Goal: Information Seeking & Learning: Learn about a topic

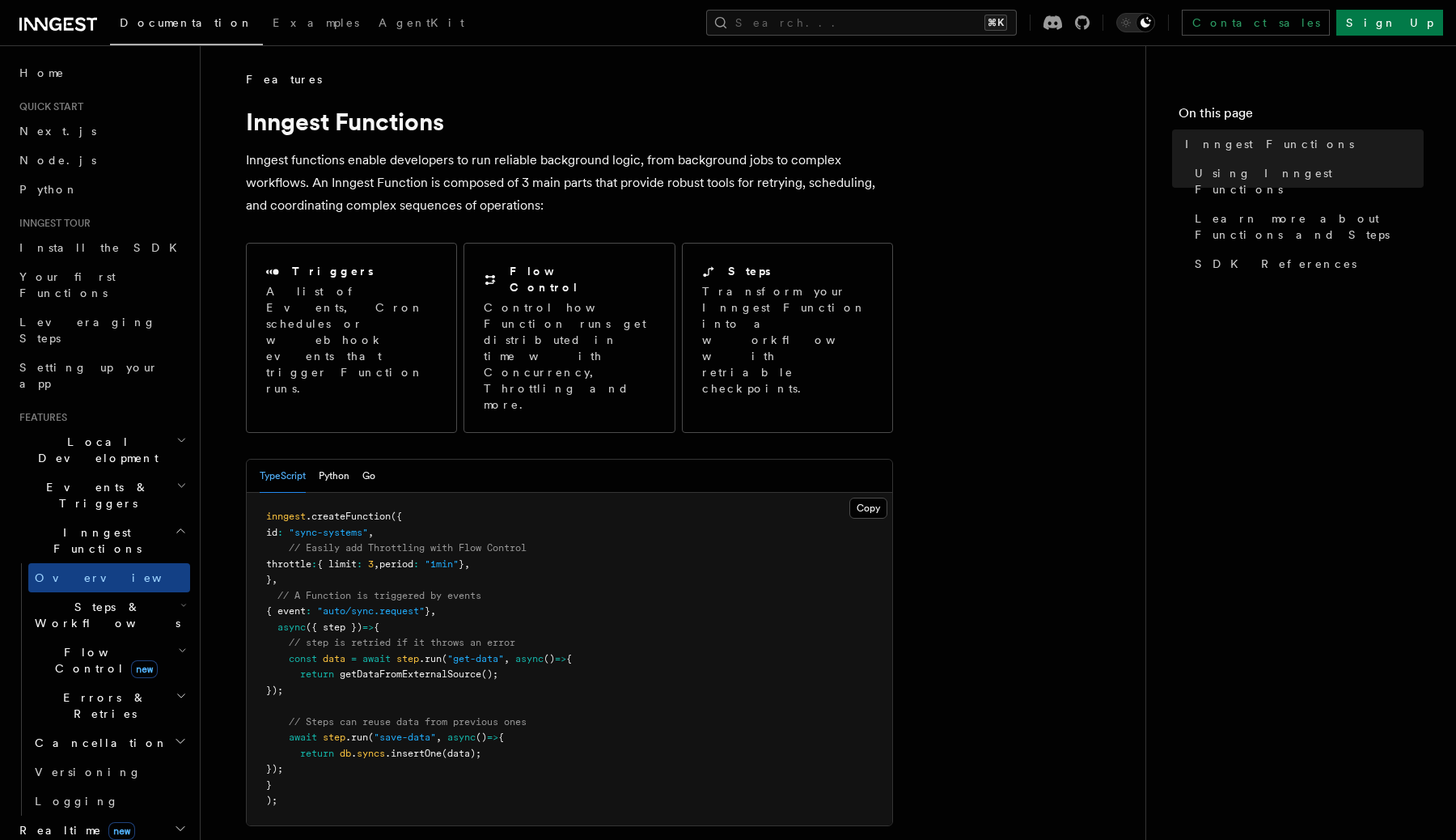
click at [846, 41] on div "Documentation Examples AgentKit Search... ⌘K Contact sales Sign Up" at bounding box center [728, 23] width 1456 height 46
click at [861, 24] on button "Search... ⌘K" at bounding box center [862, 22] width 310 height 26
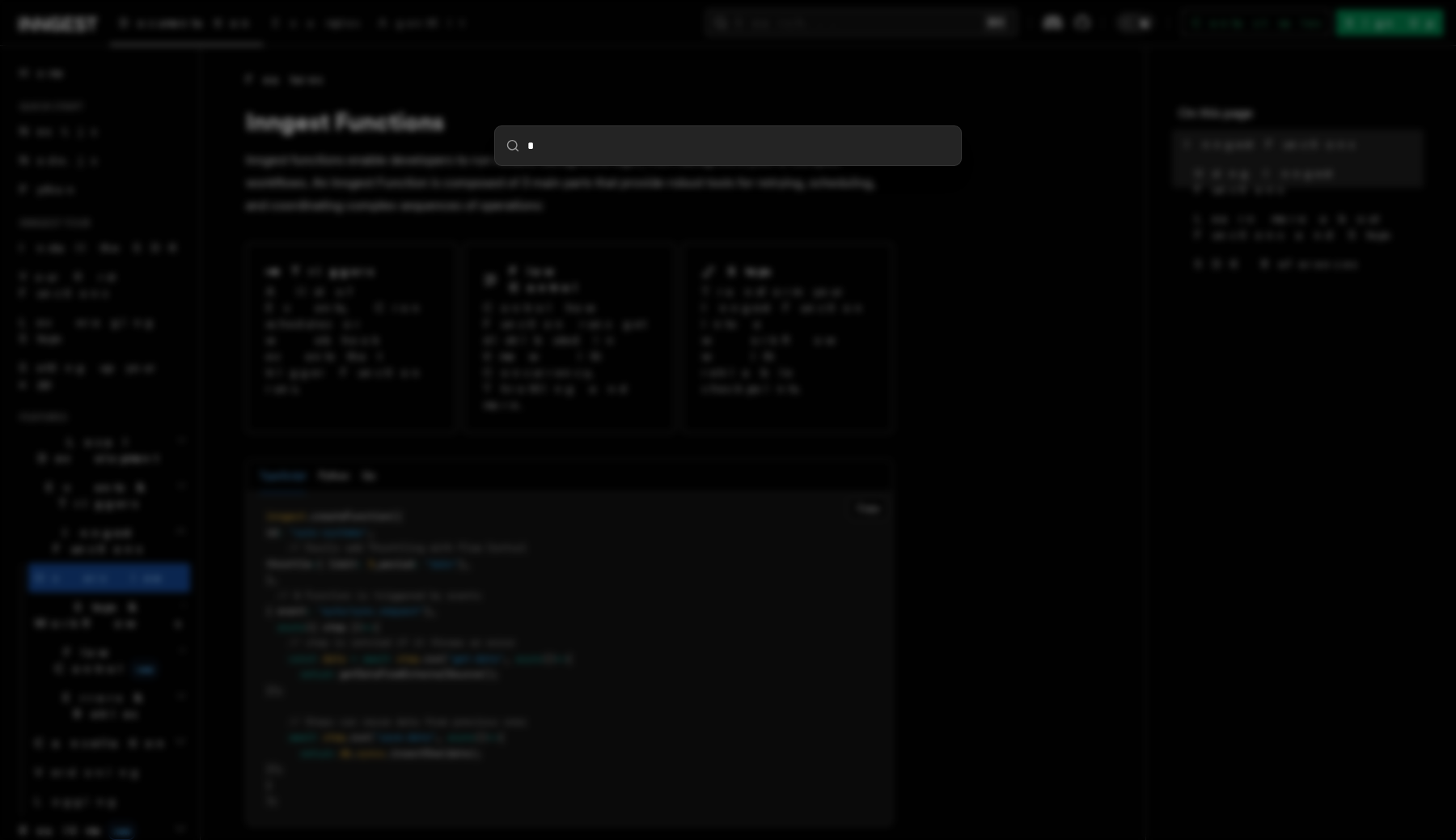
type input "**"
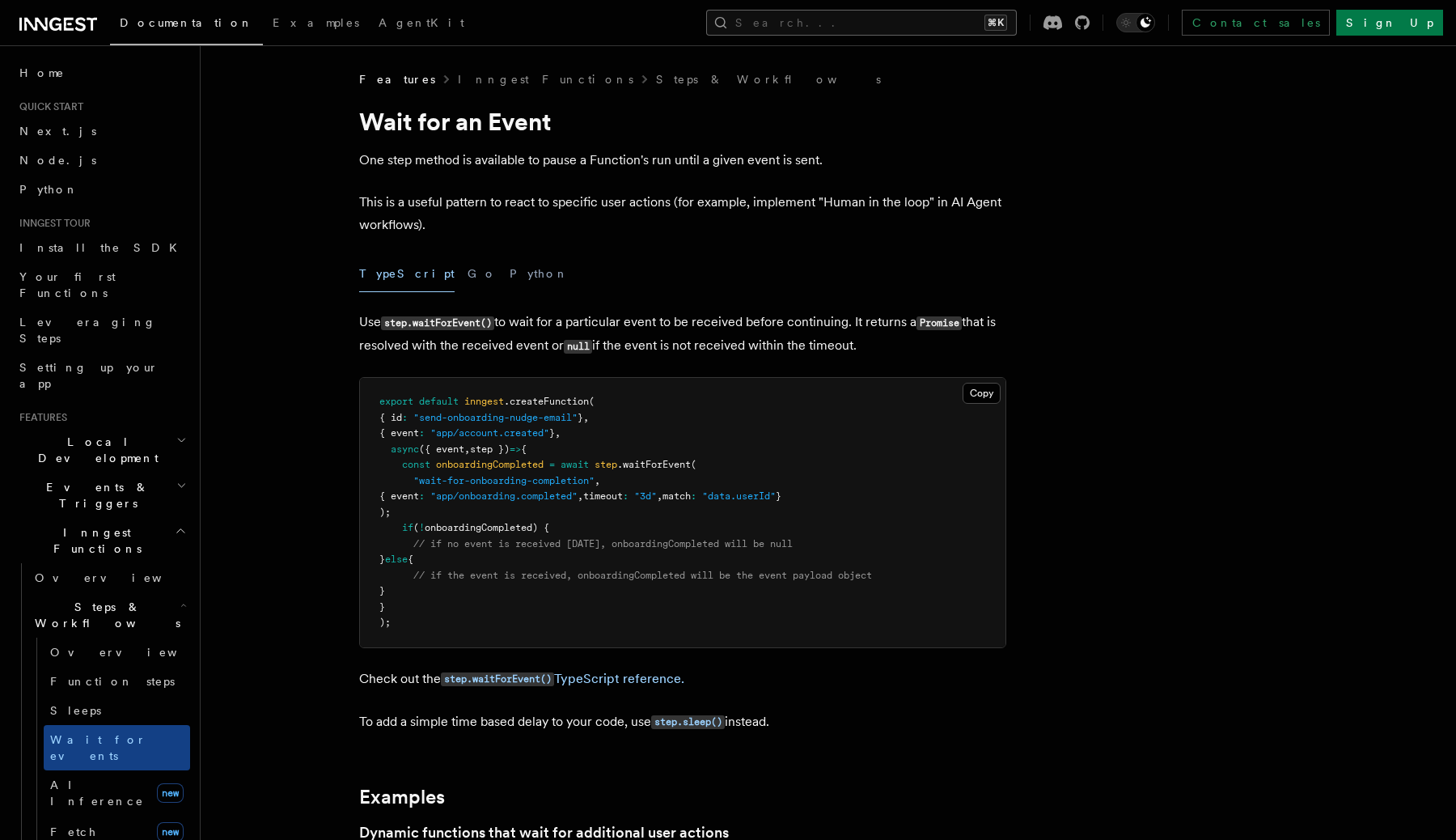
click at [892, 24] on button "Search... ⌘K" at bounding box center [862, 22] width 310 height 26
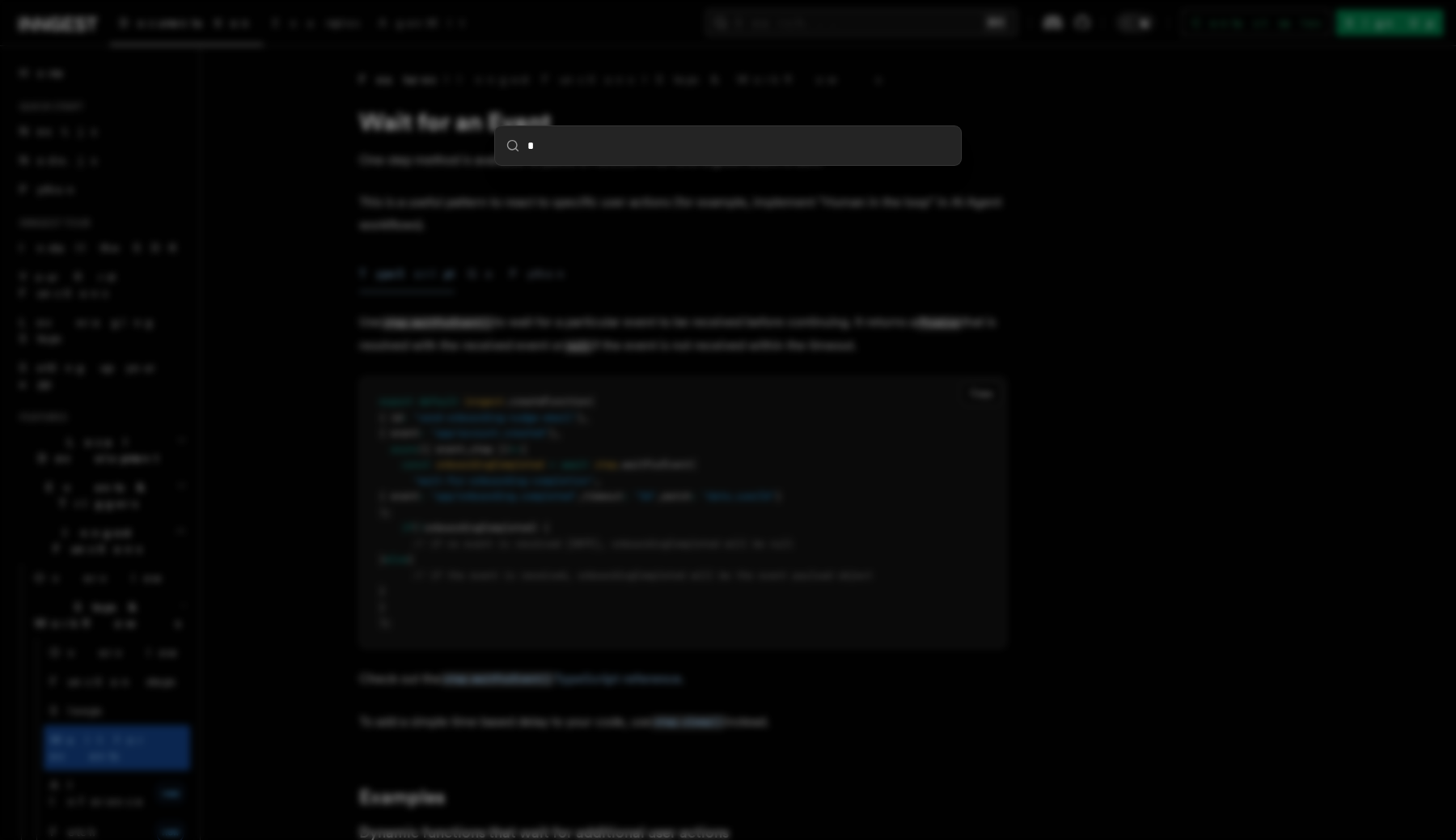
type input "**"
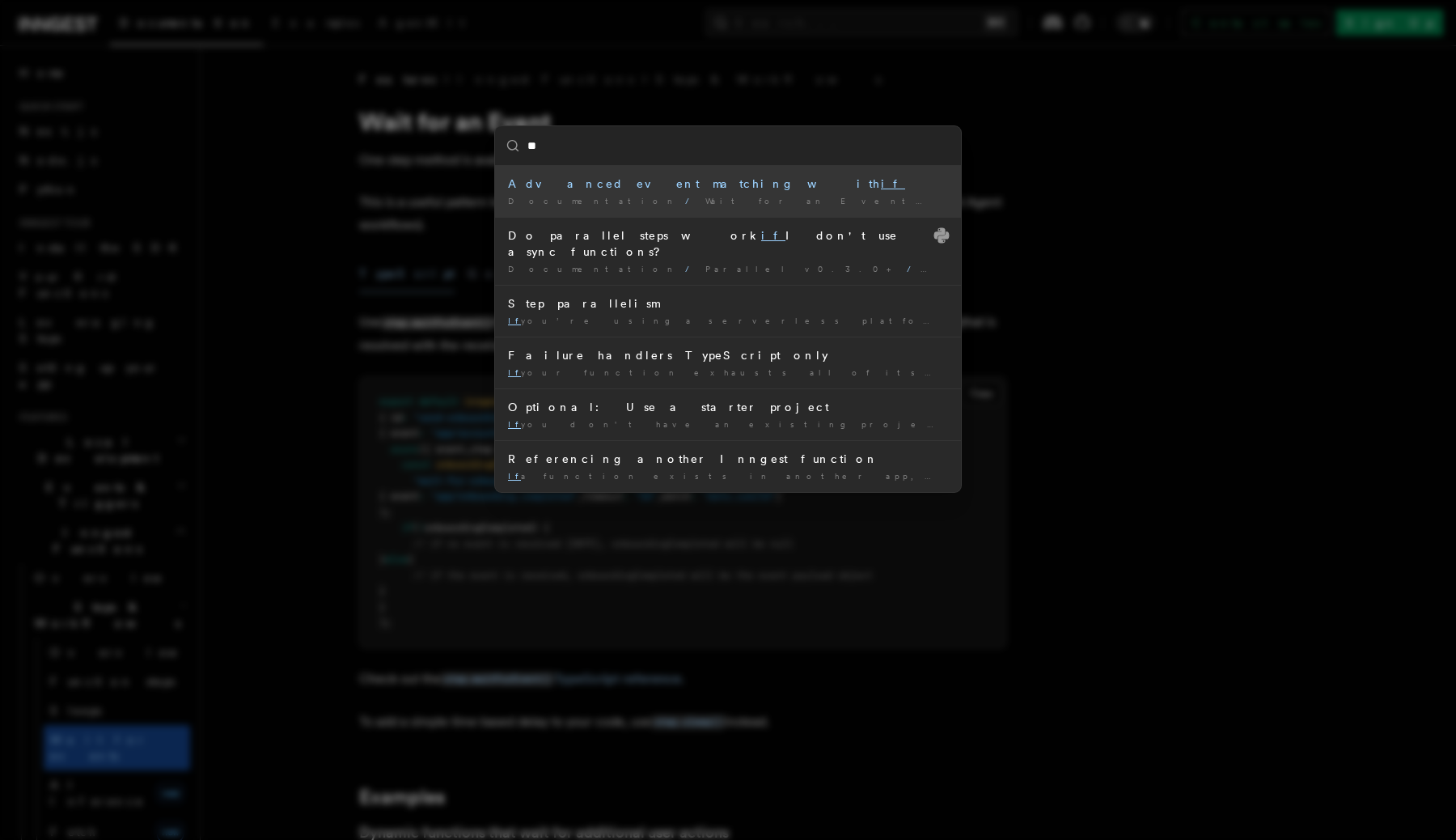
click at [729, 201] on div "Documentation / Wait for an Event / Examples /" at bounding box center [728, 201] width 440 height 12
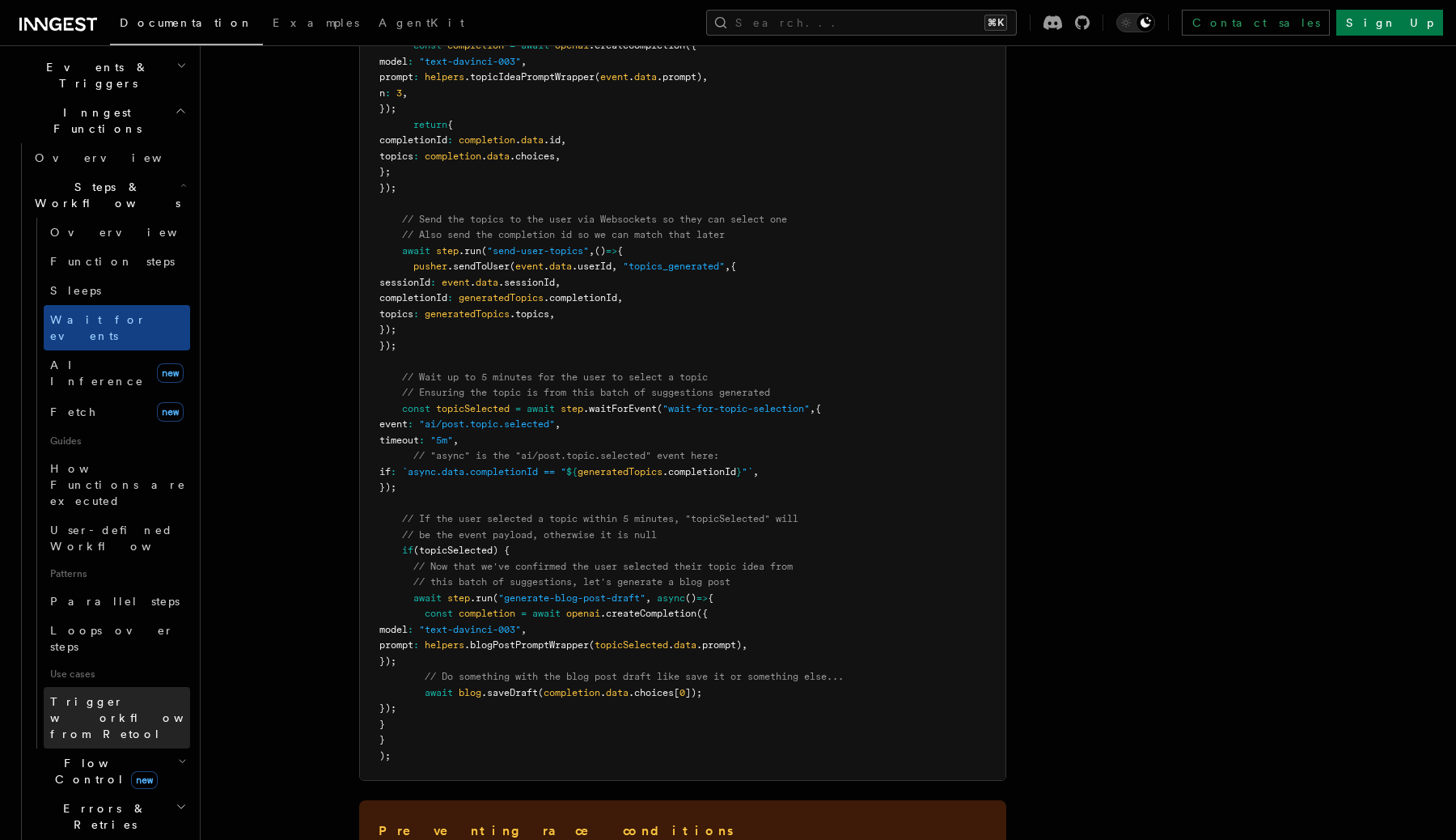
scroll to position [421, 0]
click at [189, 748] on h2 "Flow Control new" at bounding box center [110, 770] width 162 height 46
click at [184, 754] on icon "button" at bounding box center [182, 761] width 9 height 13
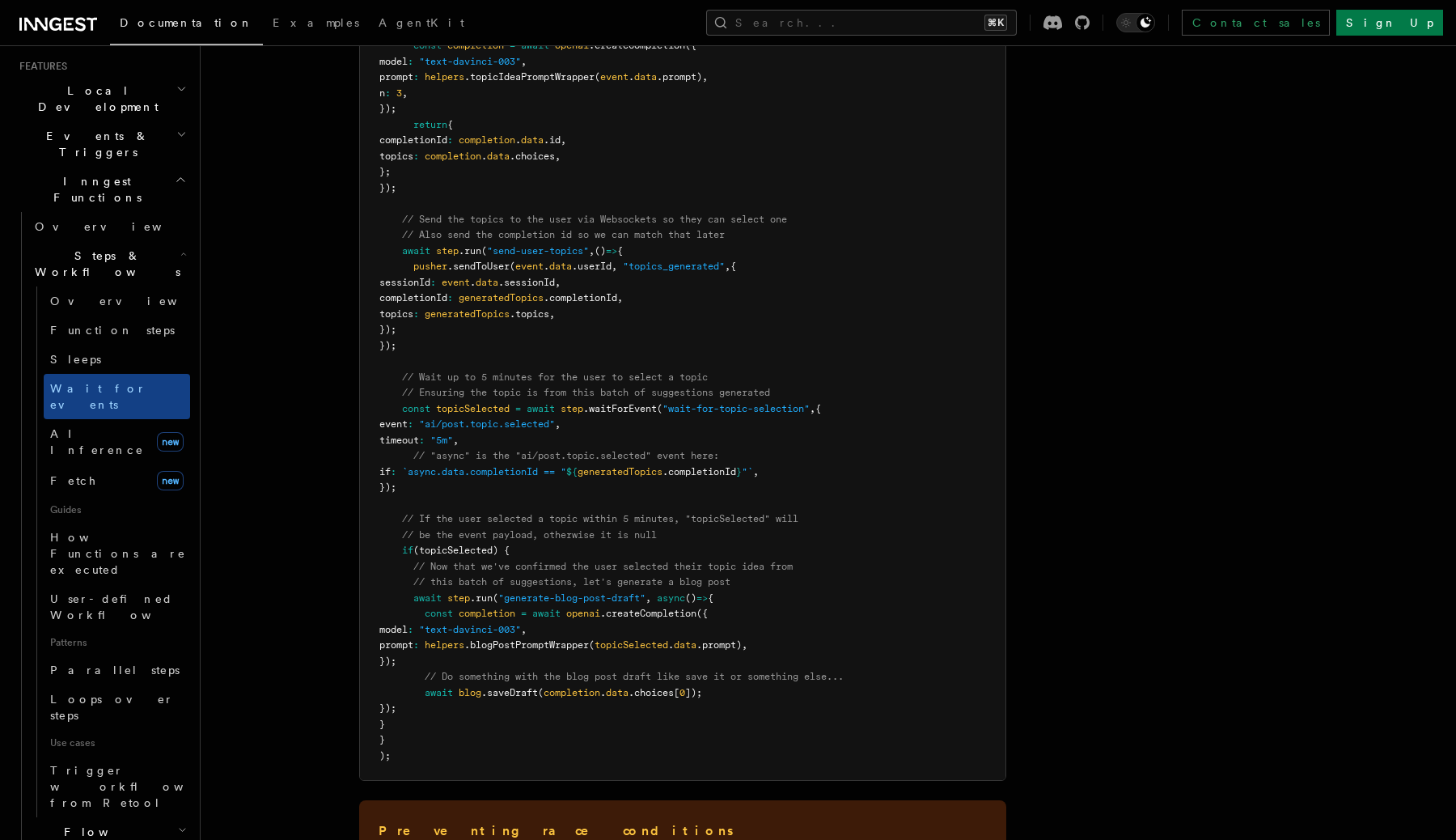
scroll to position [298, 0]
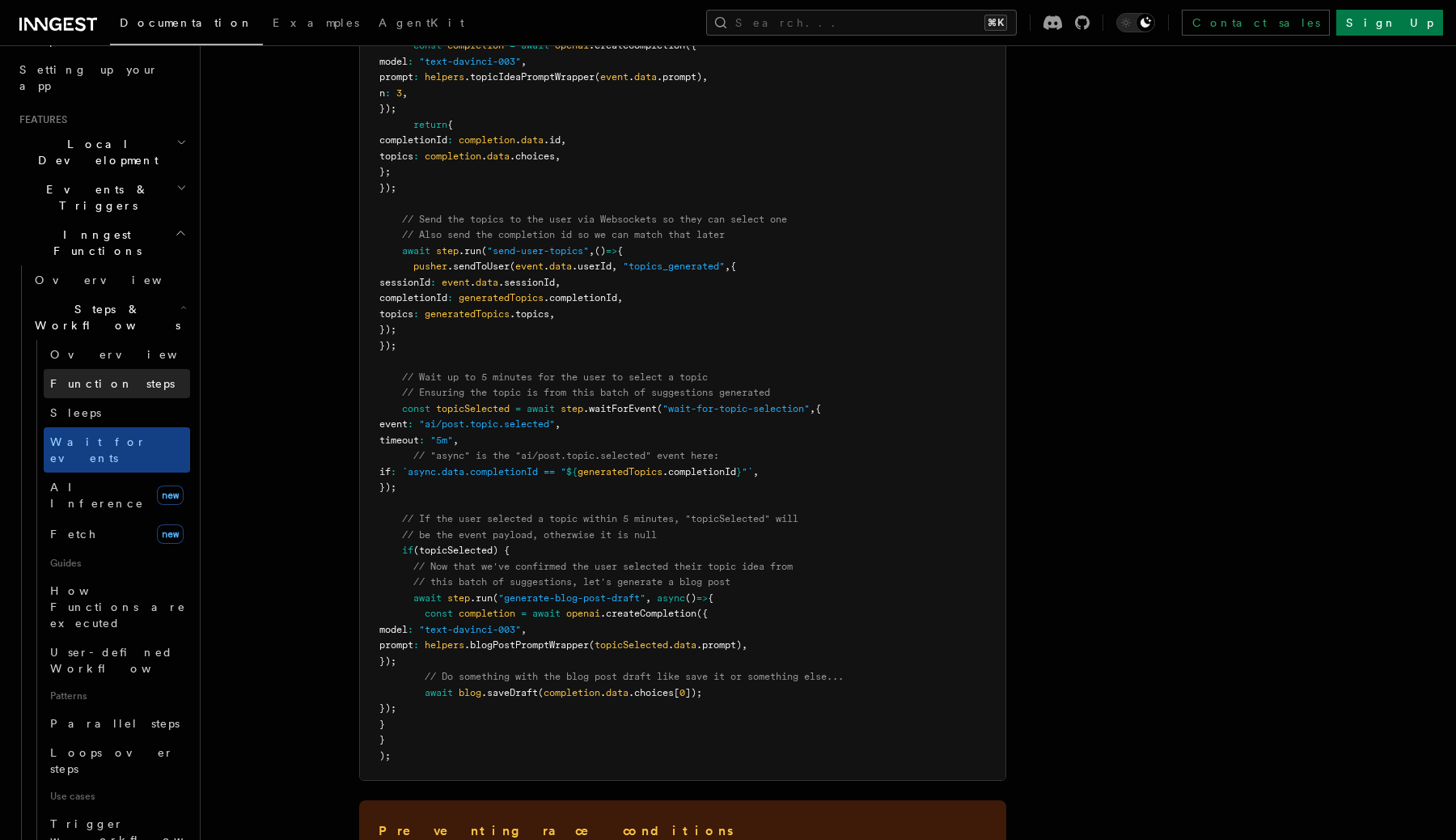
click at [110, 377] on span "Function steps" at bounding box center [112, 384] width 125 height 13
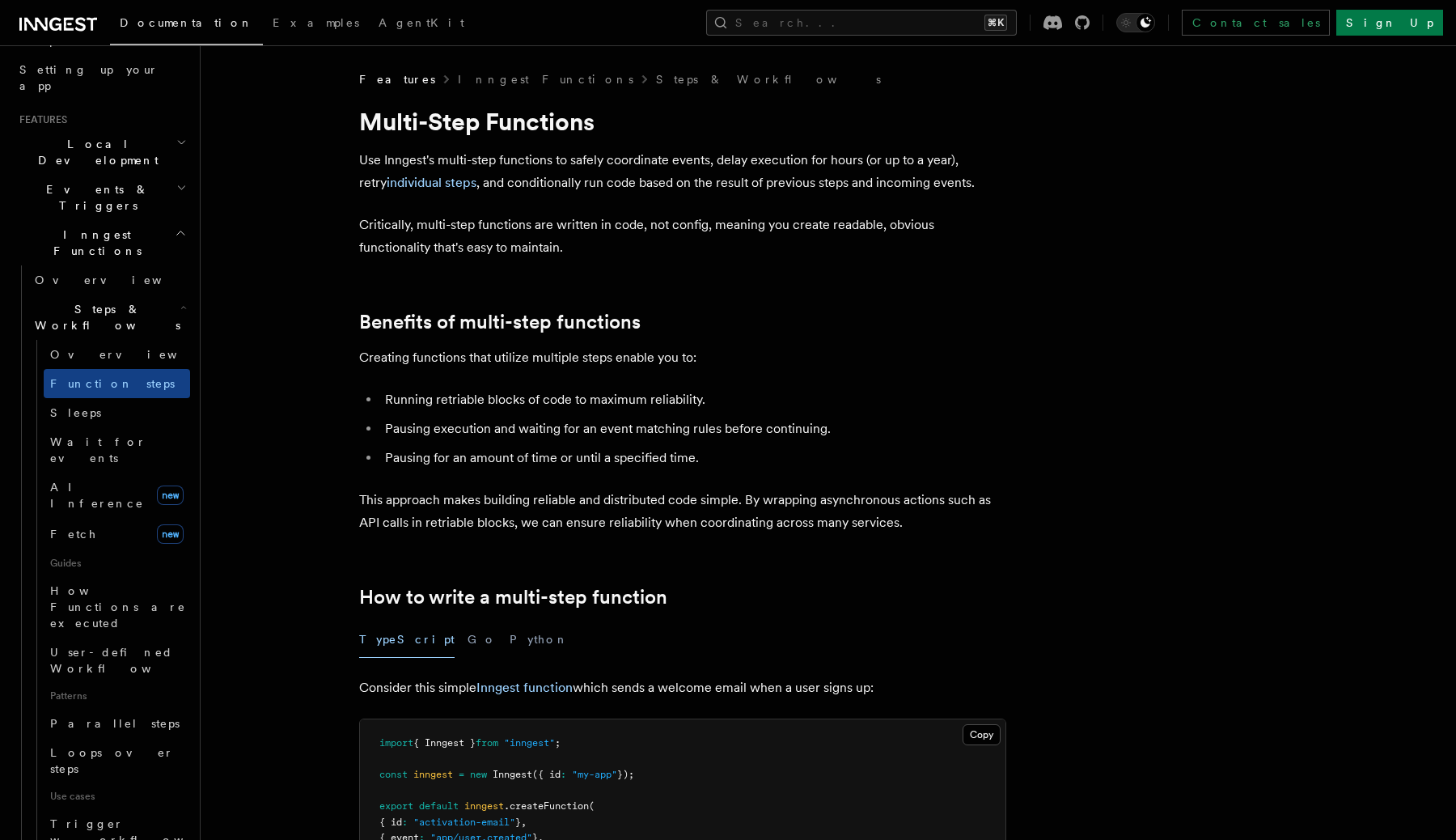
click at [175, 175] on h2 "Events & Triggers" at bounding box center [102, 198] width 177 height 46
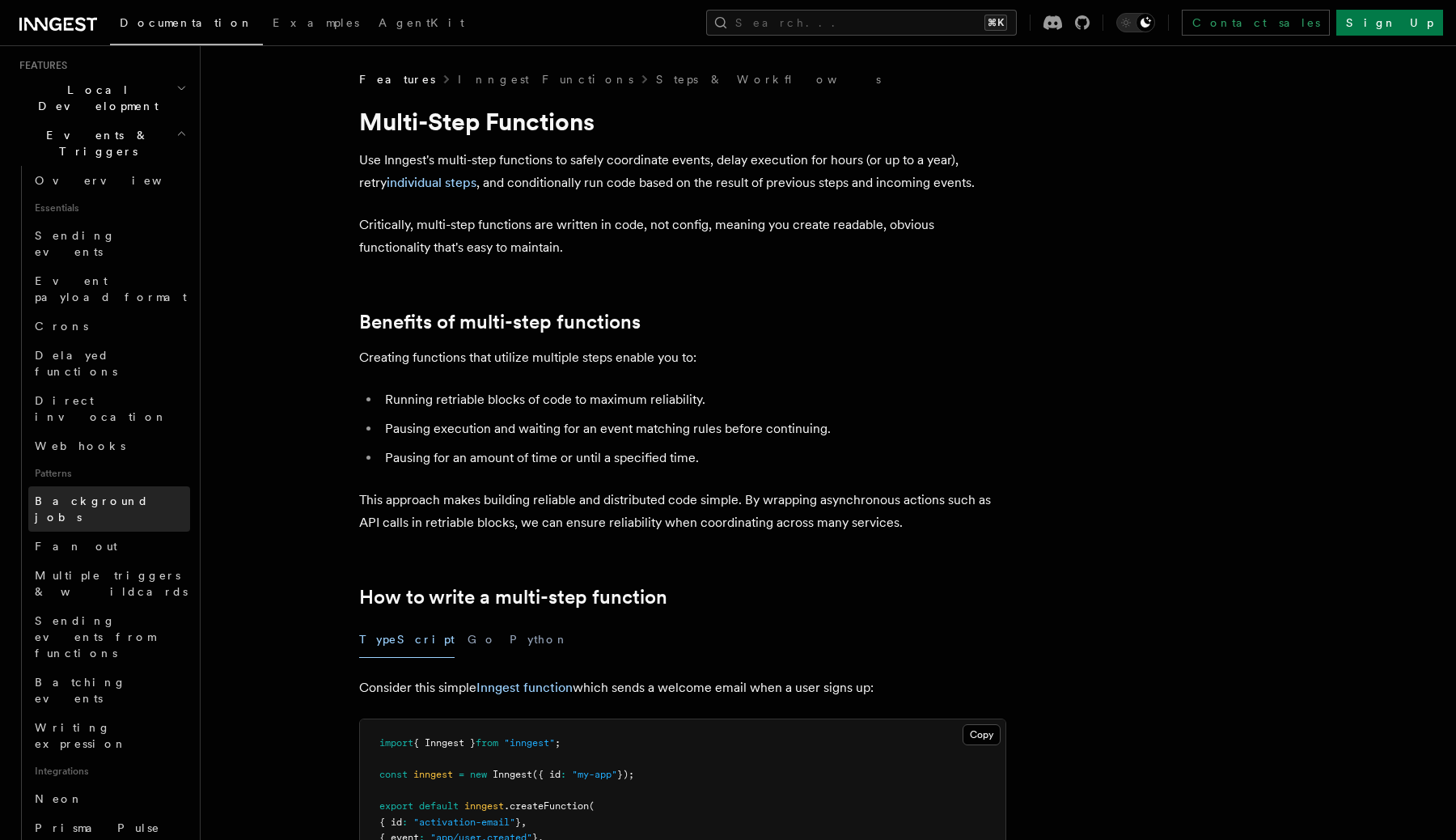
scroll to position [354, 0]
click at [92, 718] on span "Writing expression" at bounding box center [81, 732] width 92 height 30
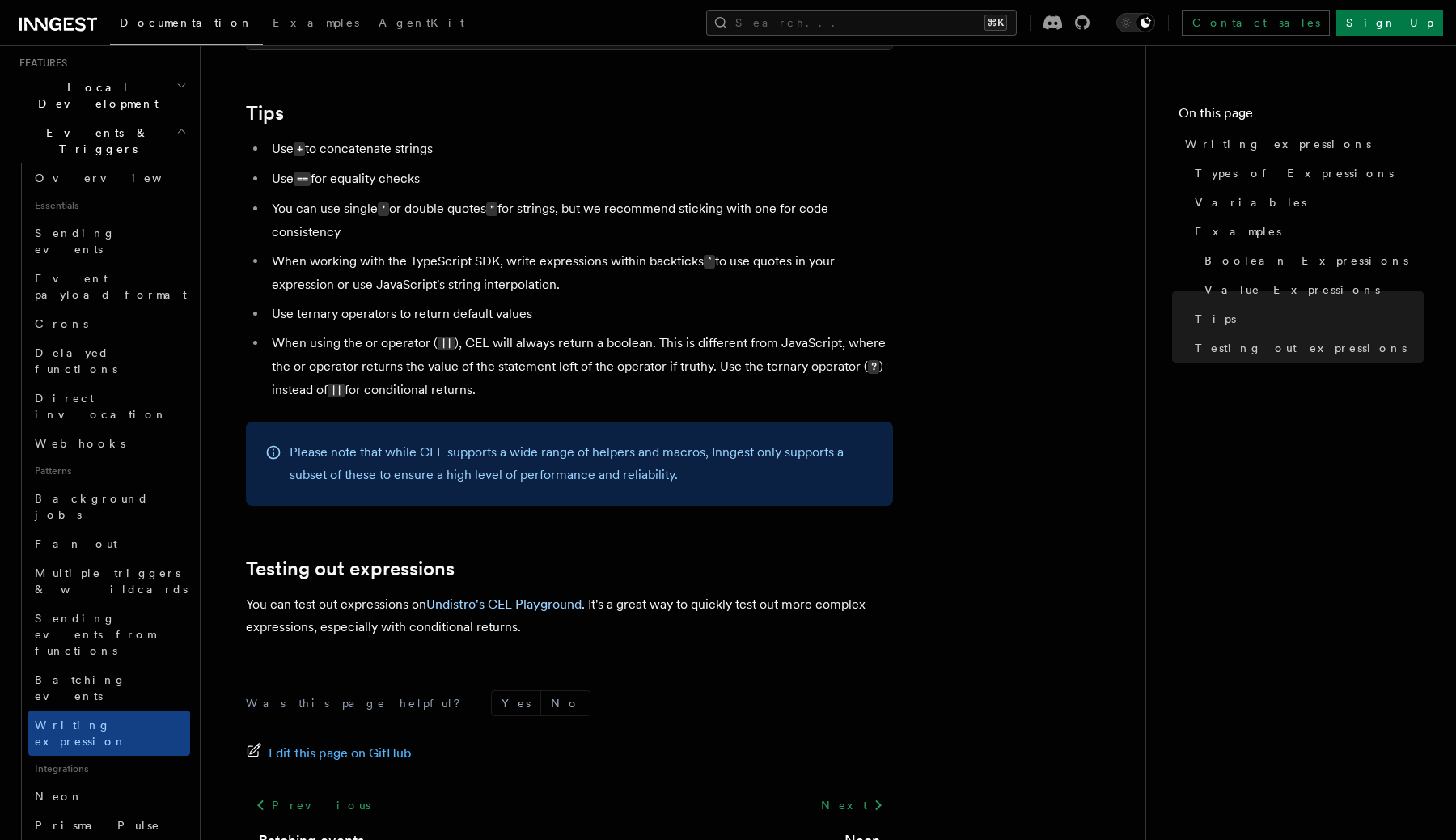
scroll to position [1576, 0]
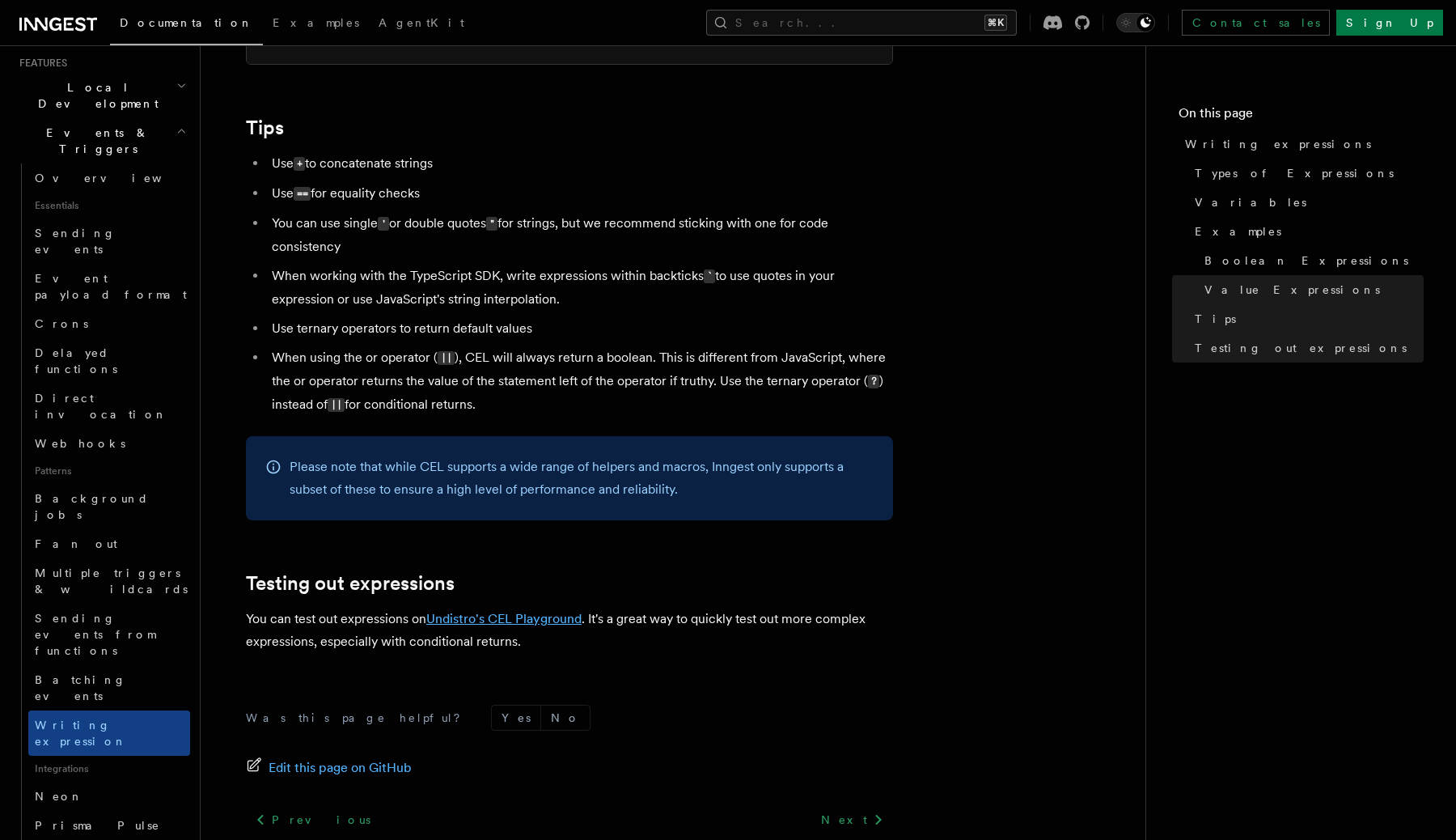
click at [498, 624] on link "Undistro's CEL Playground" at bounding box center [504, 618] width 155 height 15
